Goal: Check status

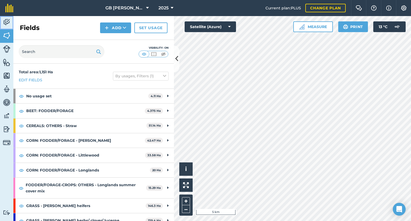
click at [7, 24] on img at bounding box center [6, 22] width 7 height 8
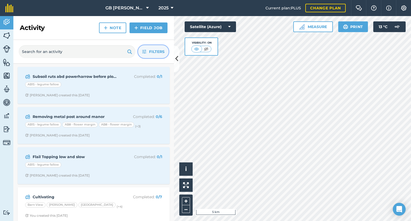
click at [151, 51] on span "Filters" at bounding box center [157, 52] width 16 height 6
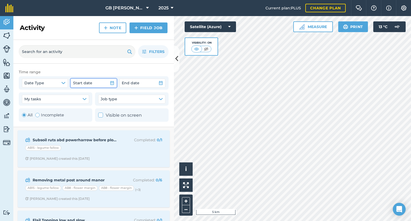
click at [108, 85] on button "Start date" at bounding box center [94, 83] width 46 height 9
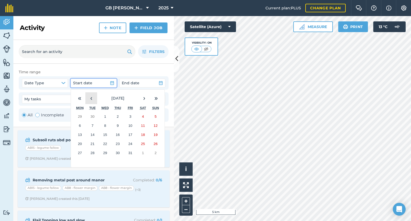
click at [90, 101] on button "‹" at bounding box center [91, 98] width 12 height 12
click at [131, 119] on button "1" at bounding box center [130, 116] width 13 height 9
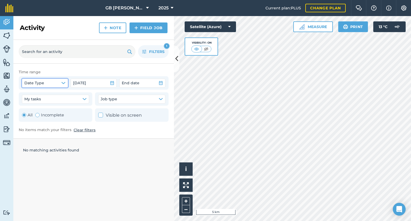
click at [45, 81] on button "Date Type" at bounding box center [45, 83] width 46 height 9
click at [50, 111] on label "Completed date" at bounding box center [46, 109] width 43 height 7
checkbox input "true"
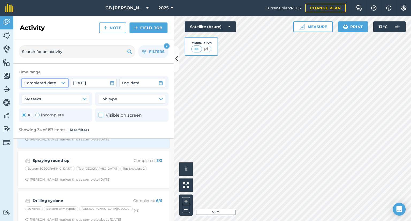
scroll to position [1044, 0]
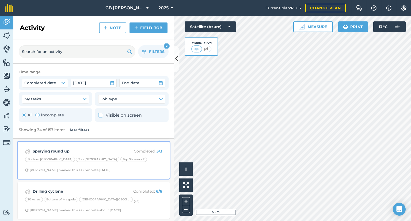
click at [123, 168] on span "[PERSON_NAME] marked this as complete [DATE]" at bounding box center [93, 170] width 137 height 4
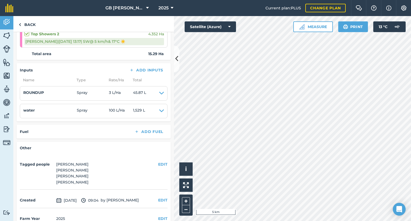
scroll to position [107, 0]
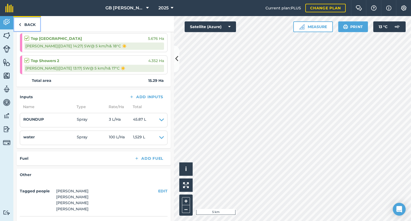
click at [30, 30] on link "Back" at bounding box center [27, 24] width 28 height 16
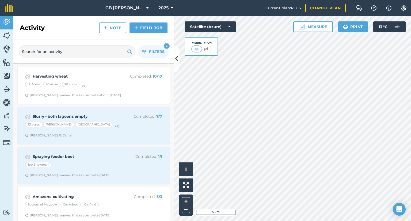
scroll to position [1207, 0]
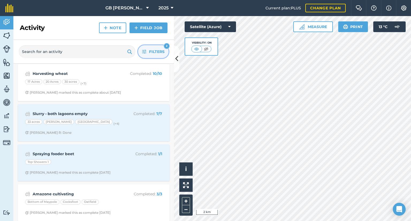
click at [144, 54] on button "Filters 2" at bounding box center [153, 51] width 31 height 13
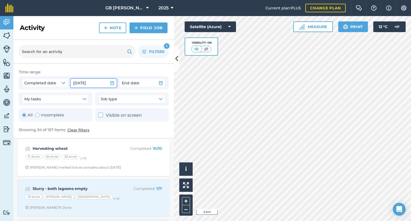
click at [114, 83] on button "[DATE]" at bounding box center [94, 83] width 46 height 9
